Goal: Go to known website: Go to known website

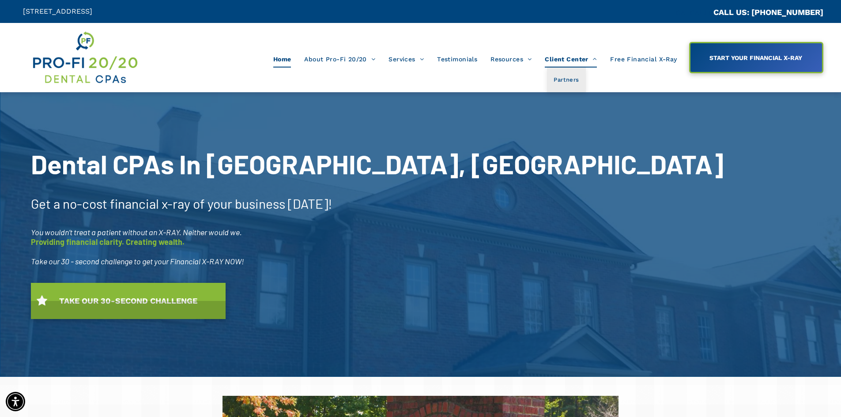
click at [557, 60] on span "Client Center" at bounding box center [571, 59] width 52 height 17
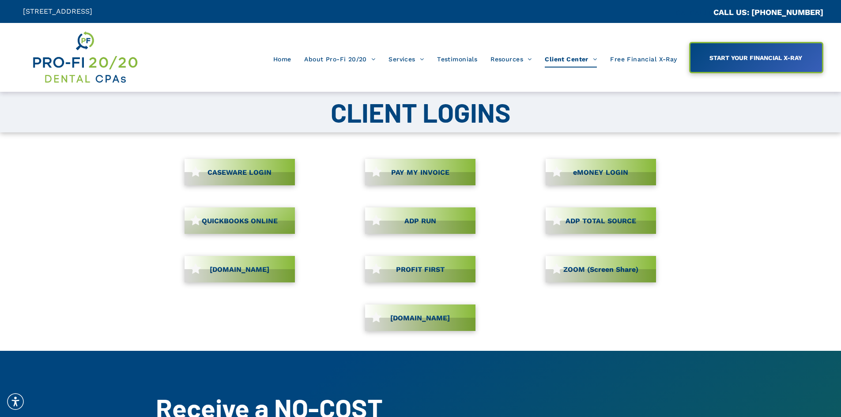
click at [235, 169] on span "CASEWARE LOGIN" at bounding box center [240, 172] width 70 height 17
